Goal: Information Seeking & Learning: Check status

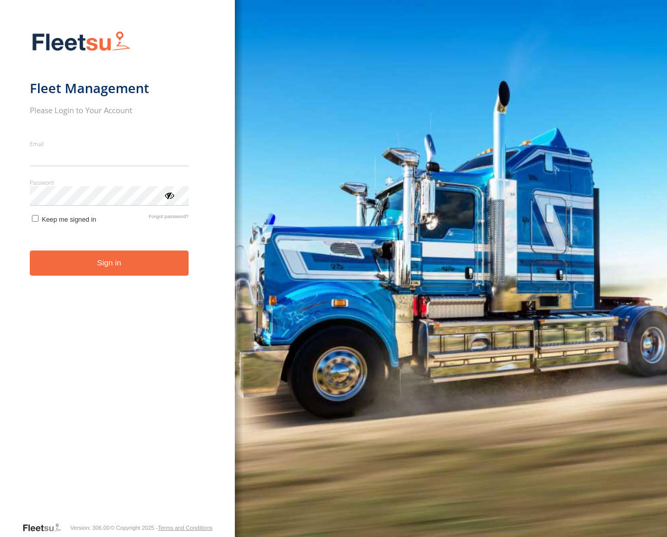
type input "**********"
click at [133, 272] on button "Sign in" at bounding box center [109, 262] width 159 height 25
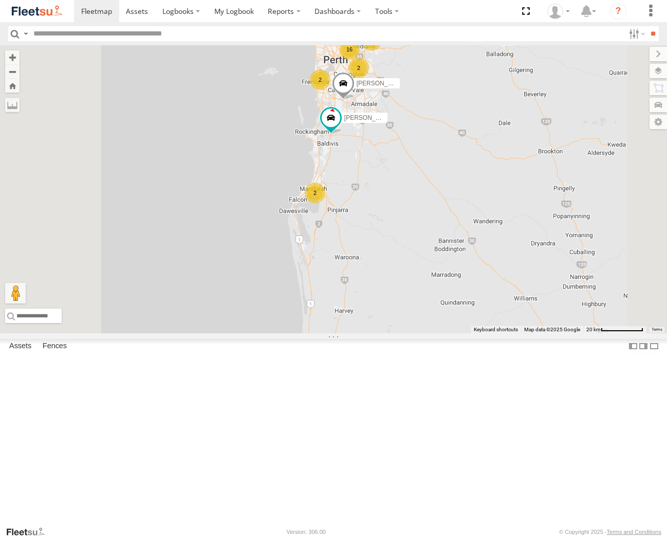
click at [0, 0] on div "Brendon Smith - 1GFS603" at bounding box center [0, 0] width 0 height 0
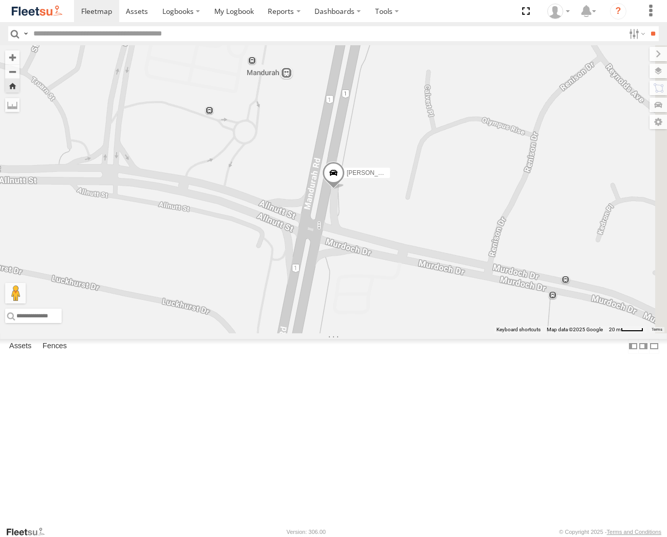
click at [345, 189] on span at bounding box center [333, 175] width 23 height 28
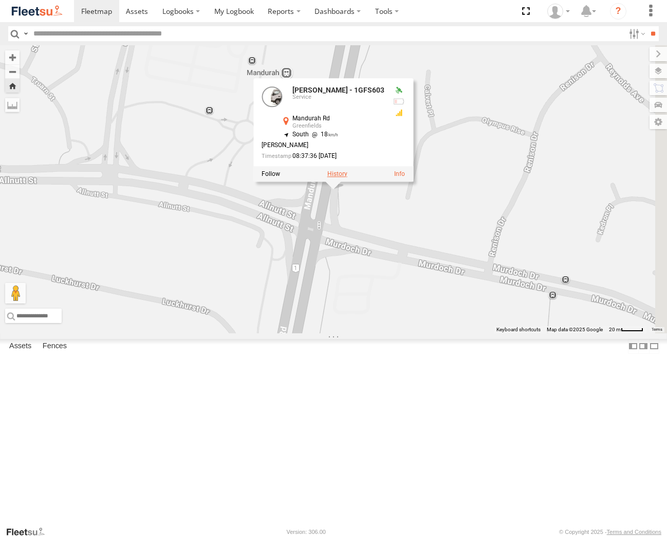
click at [347, 177] on label at bounding box center [337, 173] width 20 height 7
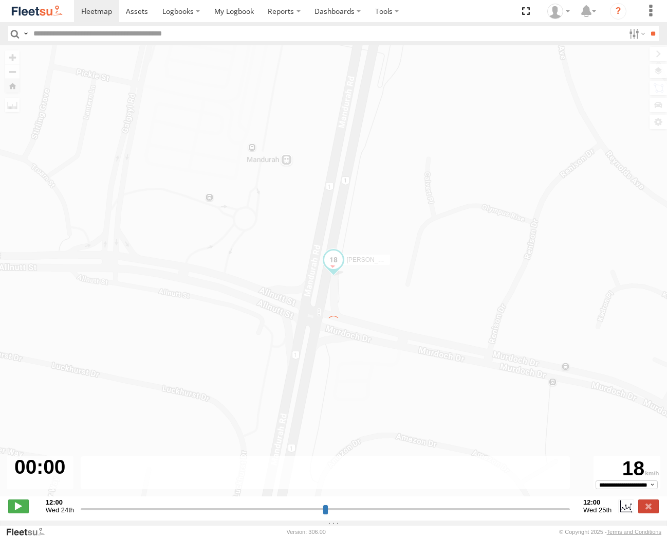
type input "**********"
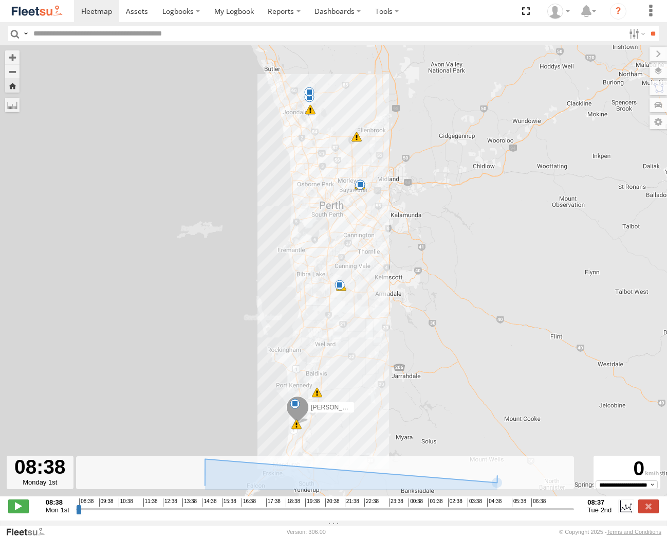
click at [299, 409] on span at bounding box center [295, 403] width 10 height 10
click at [304, 414] on span at bounding box center [297, 410] width 23 height 28
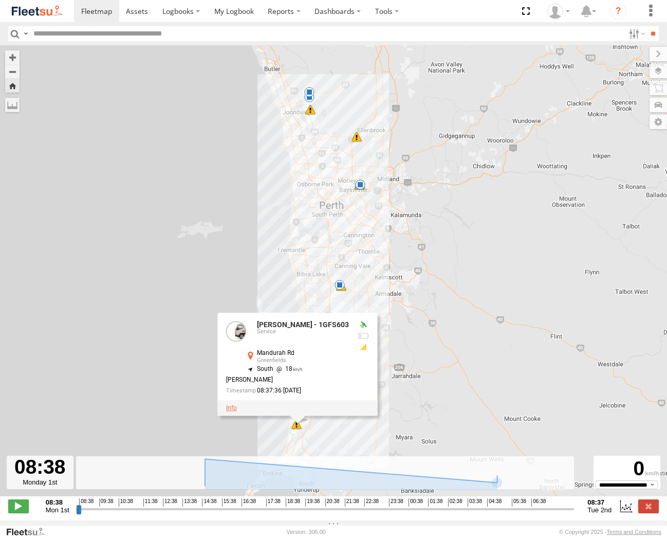
click at [237, 412] on link at bounding box center [231, 407] width 11 height 7
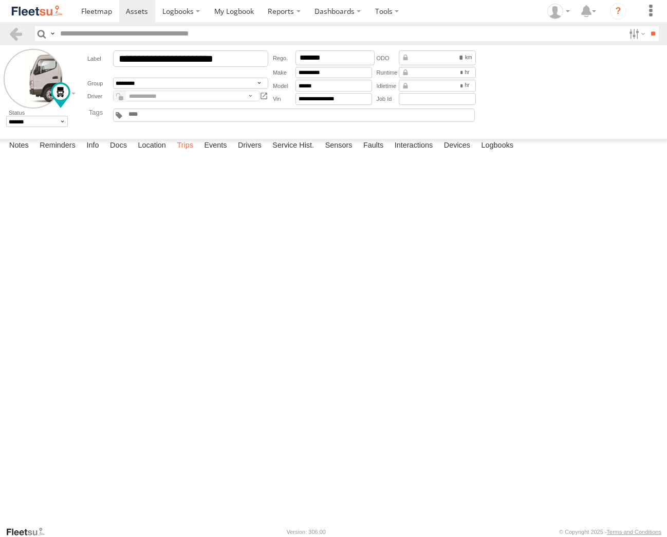
drag, startPoint x: 0, startPoint y: 0, endPoint x: 192, endPoint y: 515, distance: 549.7
click at [192, 153] on label "Trips" at bounding box center [185, 146] width 27 height 14
click at [0, 0] on div "[GEOGRAPHIC_DATA],[GEOGRAPHIC_DATA]" at bounding box center [0, 0] width 0 height 0
click at [0, 0] on label "×" at bounding box center [0, 0] width 0 height 0
